Goal: Information Seeking & Learning: Learn about a topic

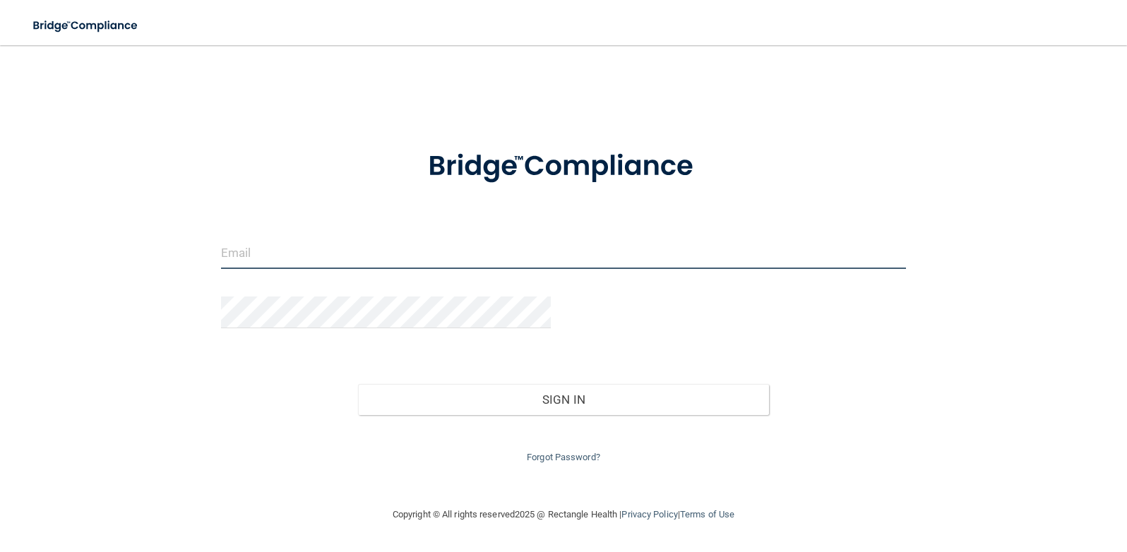
type input "[EMAIL_ADDRESS][DOMAIN_NAME]"
click at [232, 217] on form "rdoll@spokaneallergy.com Invalid email/password. You don't have permission to a…" at bounding box center [563, 298] width 685 height 336
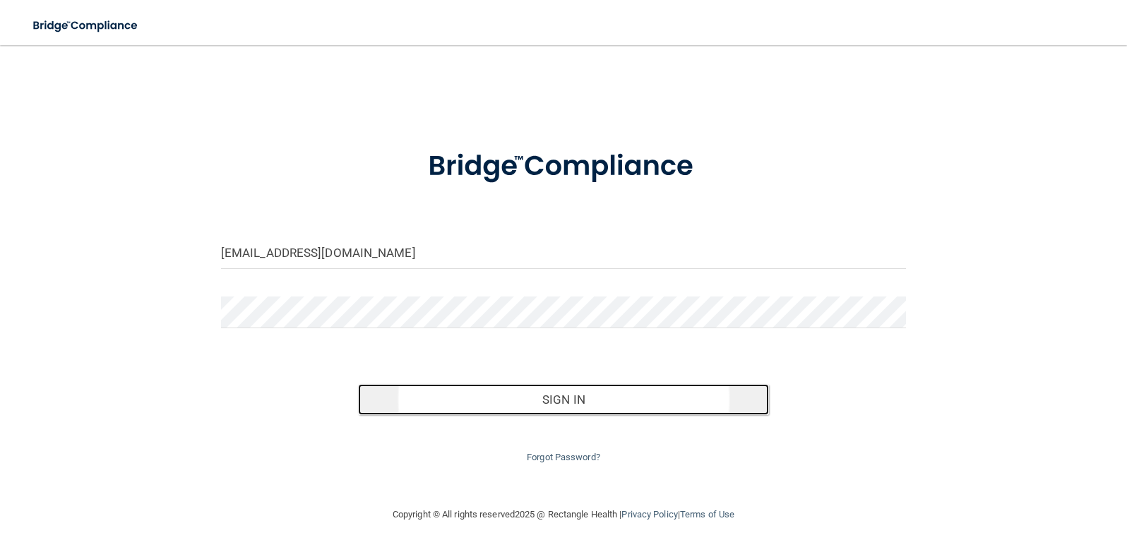
click at [553, 407] on button "Sign In" at bounding box center [563, 399] width 411 height 31
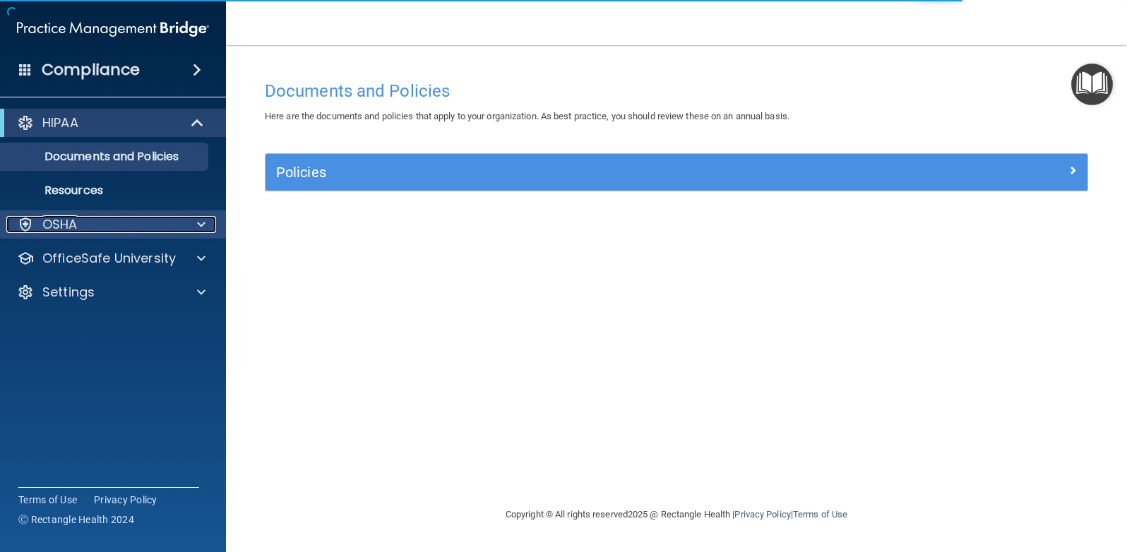
click at [105, 221] on div "OSHA" at bounding box center [93, 224] width 175 height 17
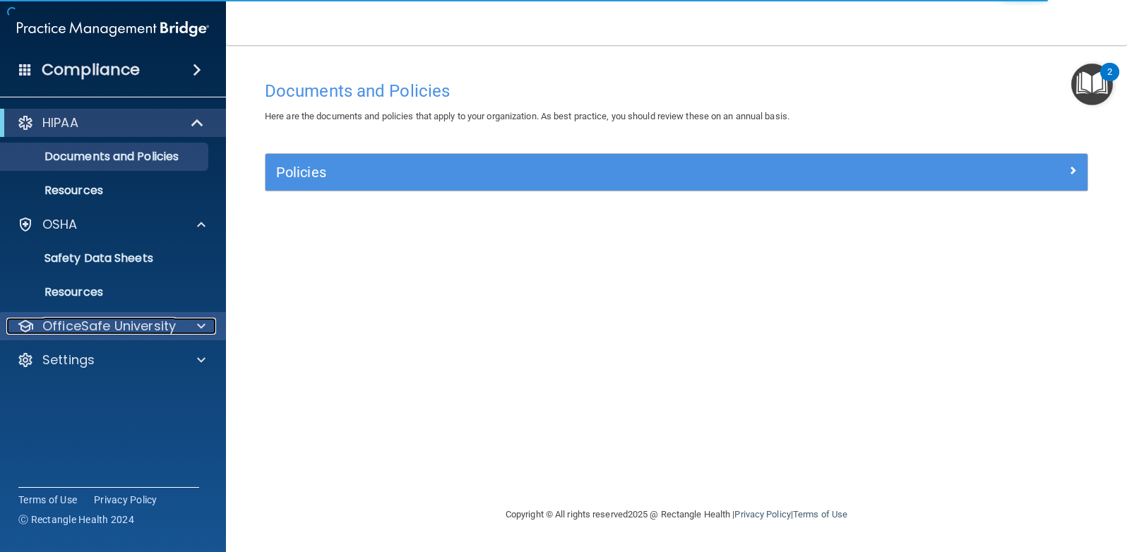
click at [141, 333] on p "OfficeSafe University" at bounding box center [109, 326] width 134 height 17
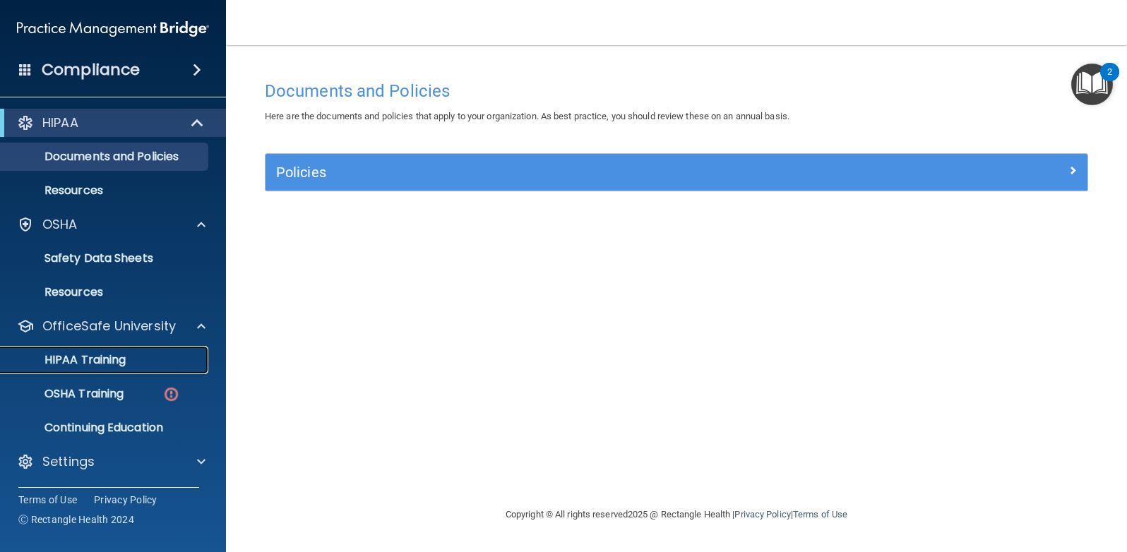
click at [95, 360] on p "HIPAA Training" at bounding box center [67, 360] width 117 height 14
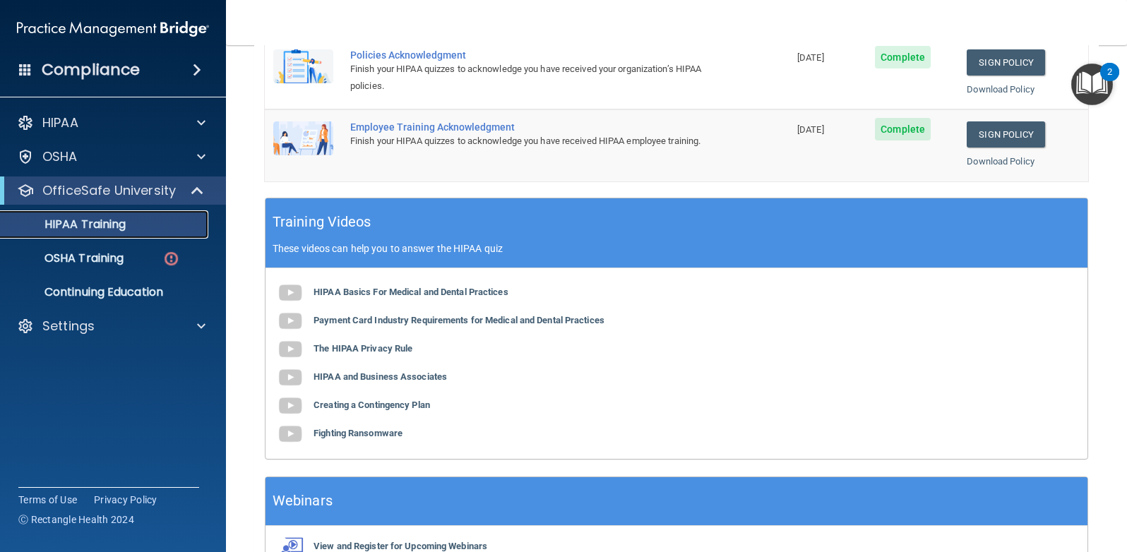
scroll to position [494, 0]
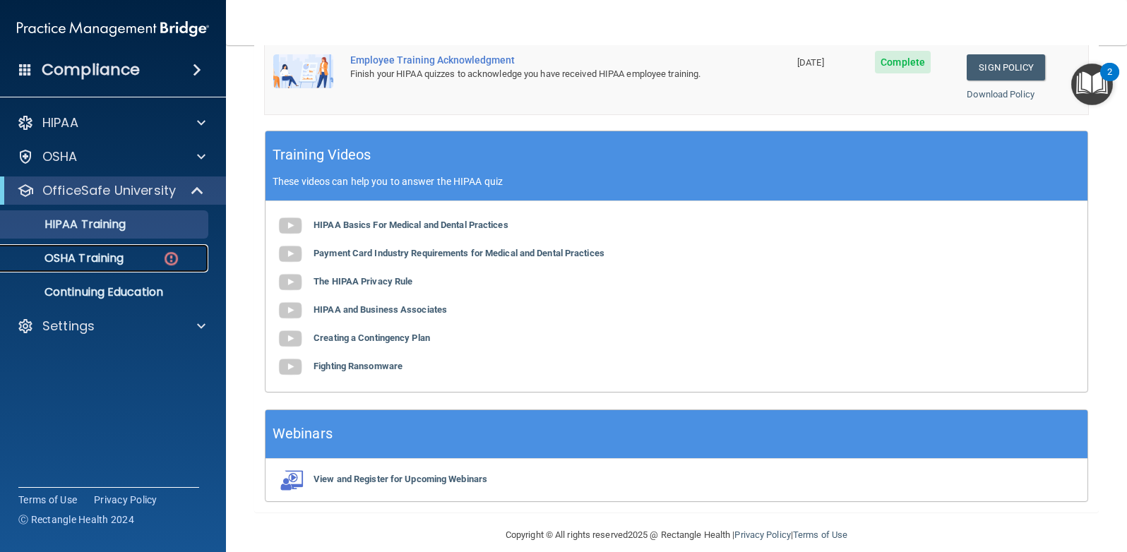
click at [92, 267] on link "OSHA Training" at bounding box center [97, 258] width 223 height 28
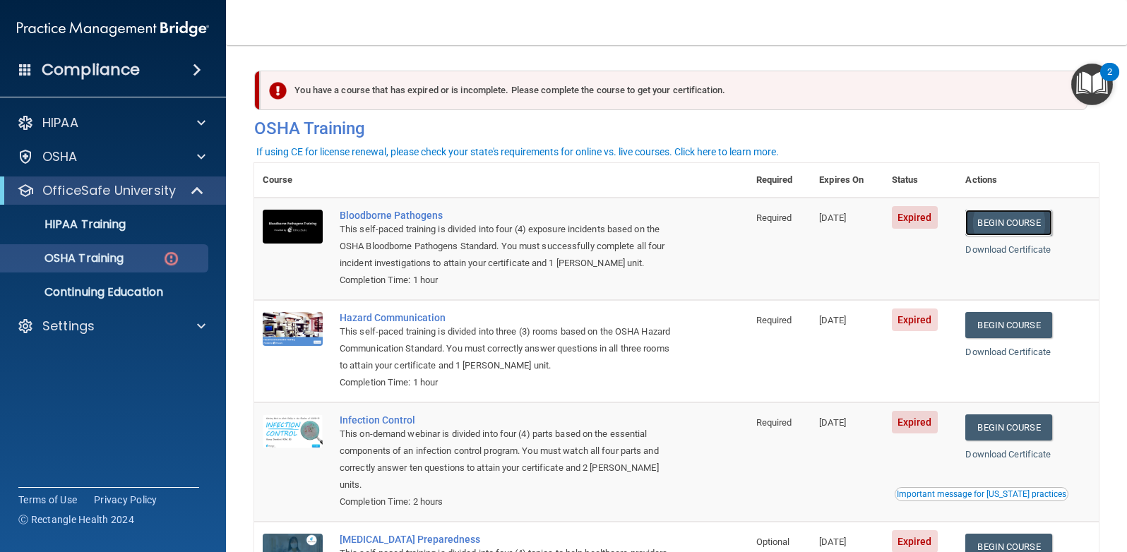
click at [553, 221] on link "Begin Course" at bounding box center [1009, 223] width 86 height 26
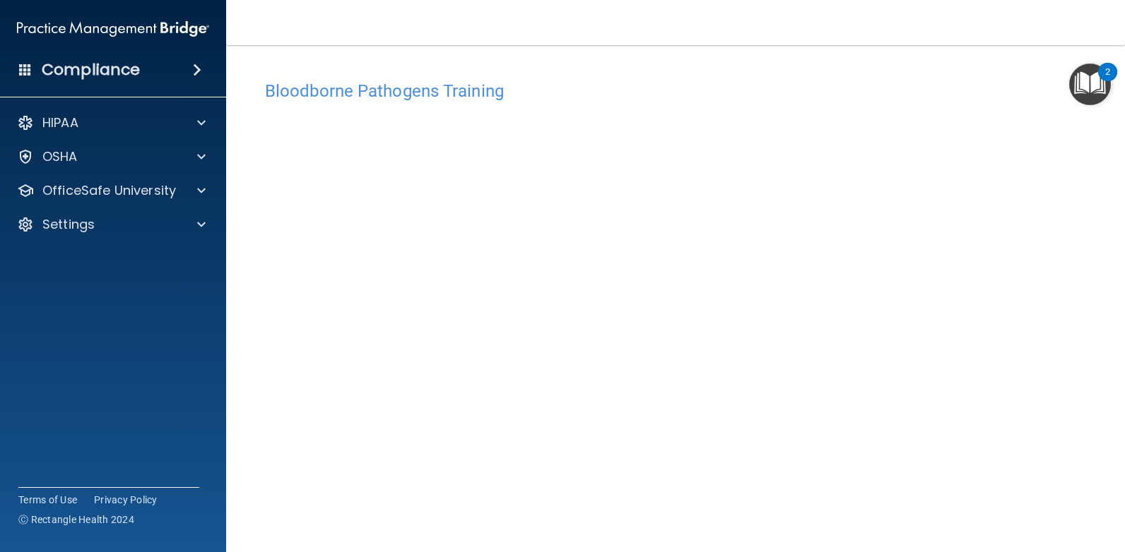
scroll to position [52, 0]
